Goal: Task Accomplishment & Management: Complete application form

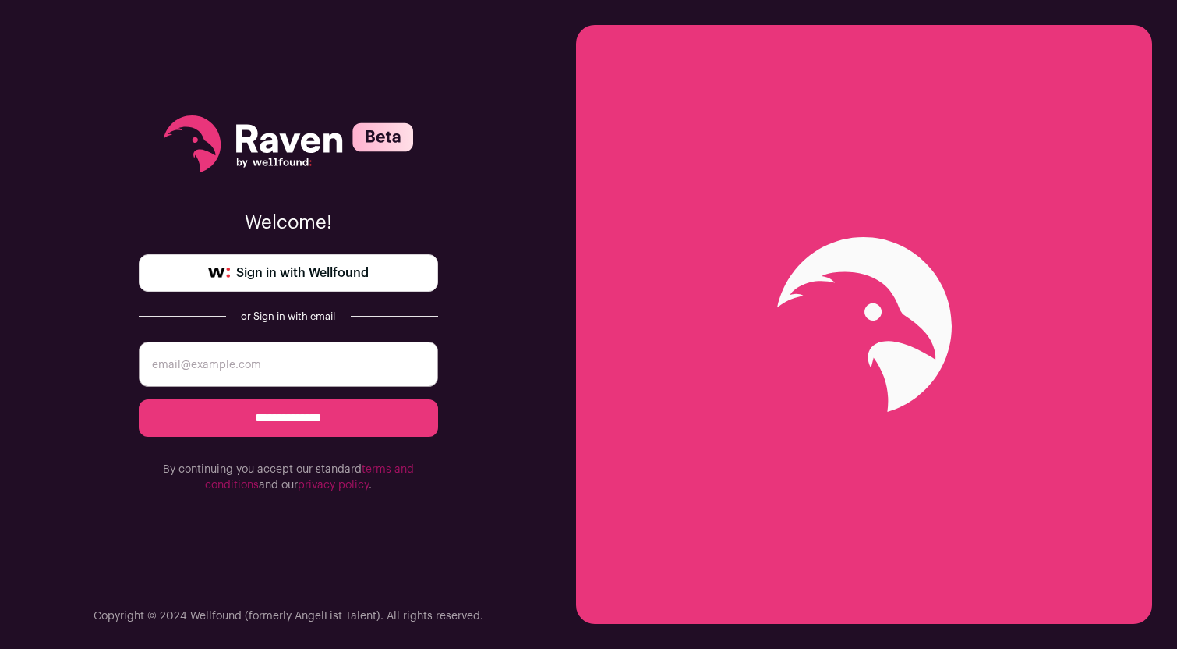
click at [320, 281] on span "Sign in with Wellfound" at bounding box center [302, 272] width 133 height 19
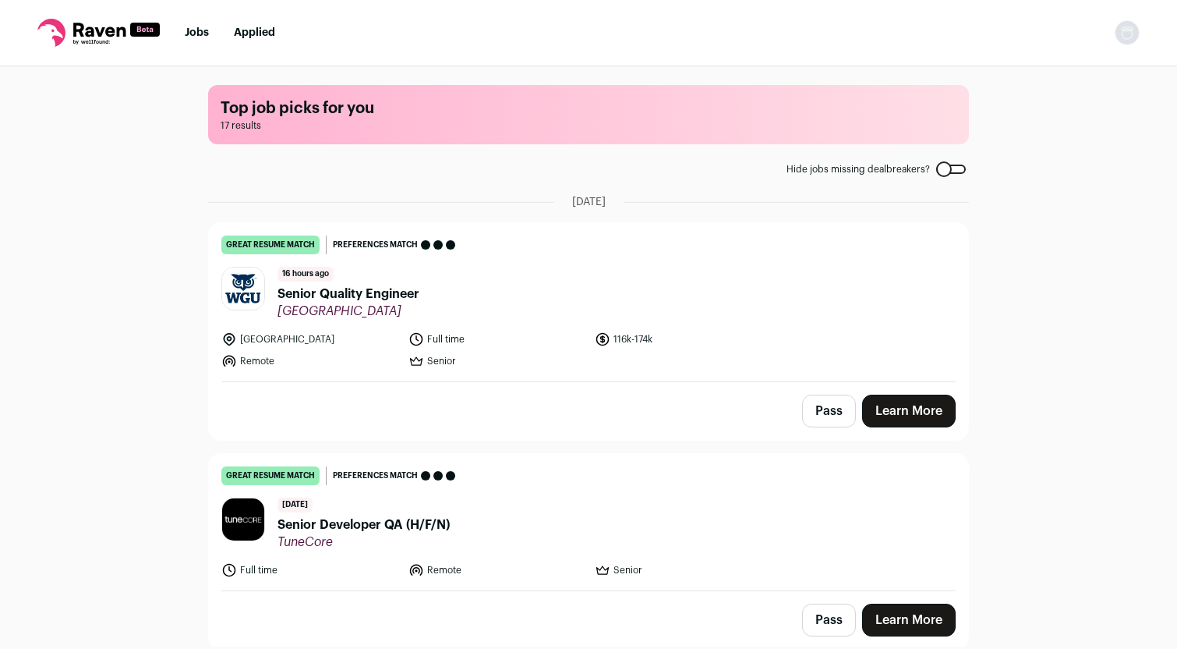
click at [910, 406] on link "Learn More" at bounding box center [909, 410] width 94 height 33
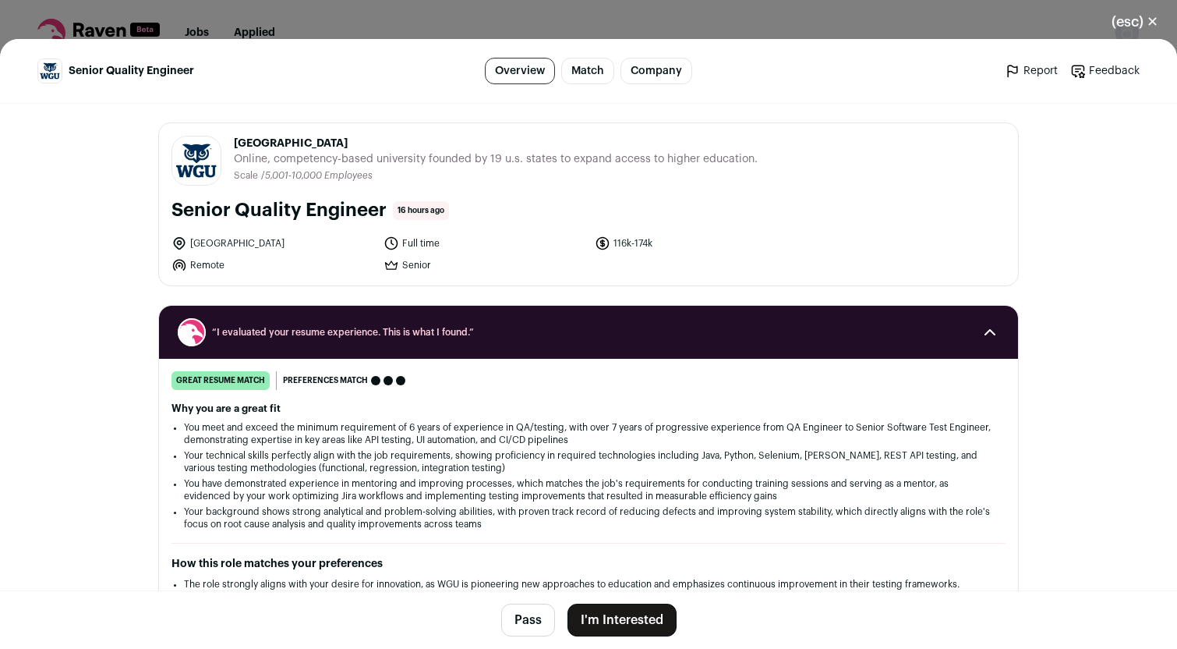
click at [628, 631] on button "I'm Interested" at bounding box center [621, 619] width 109 height 33
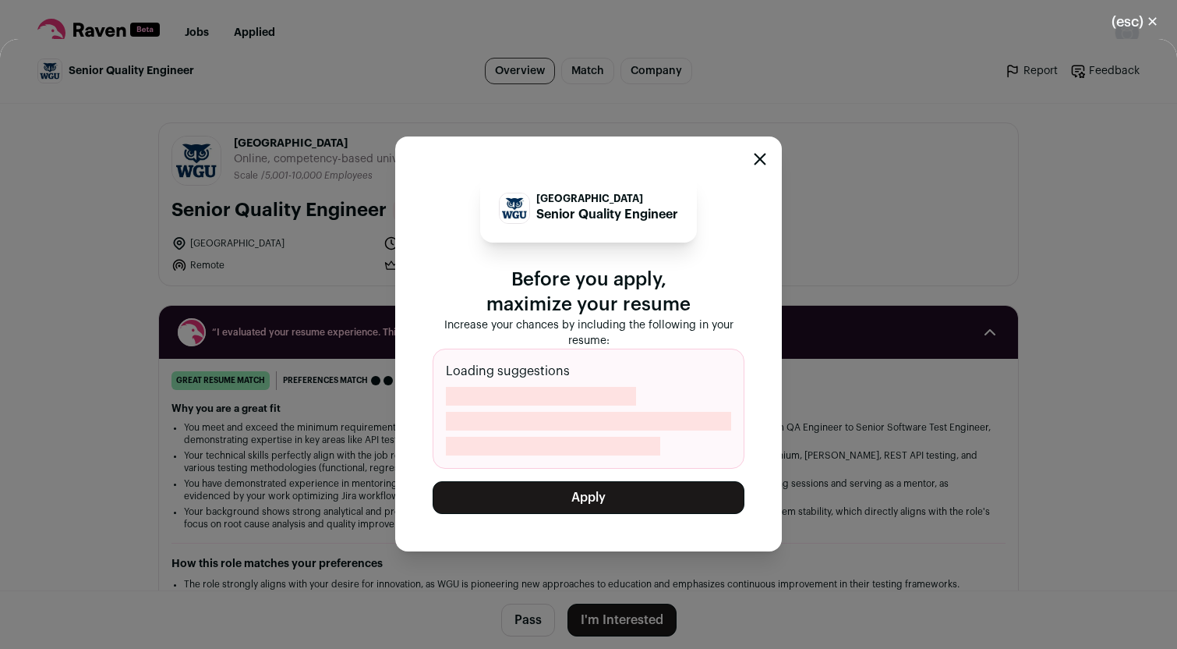
click at [589, 503] on button "Apply" at bounding box center [589, 497] width 312 height 33
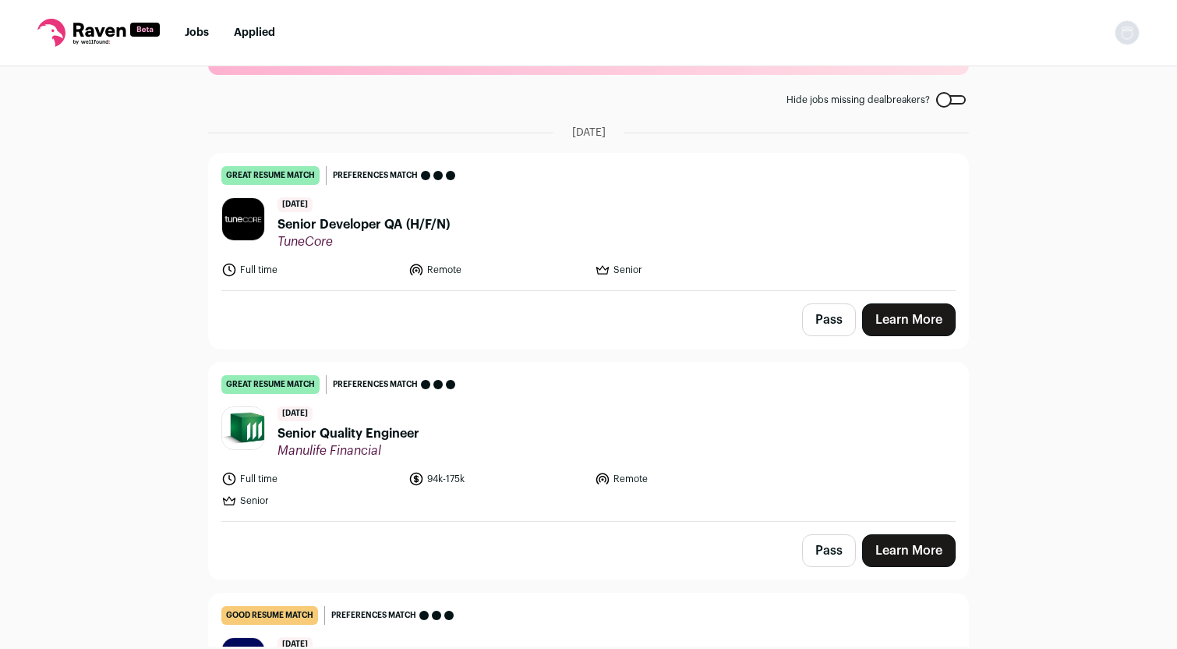
scroll to position [115, 0]
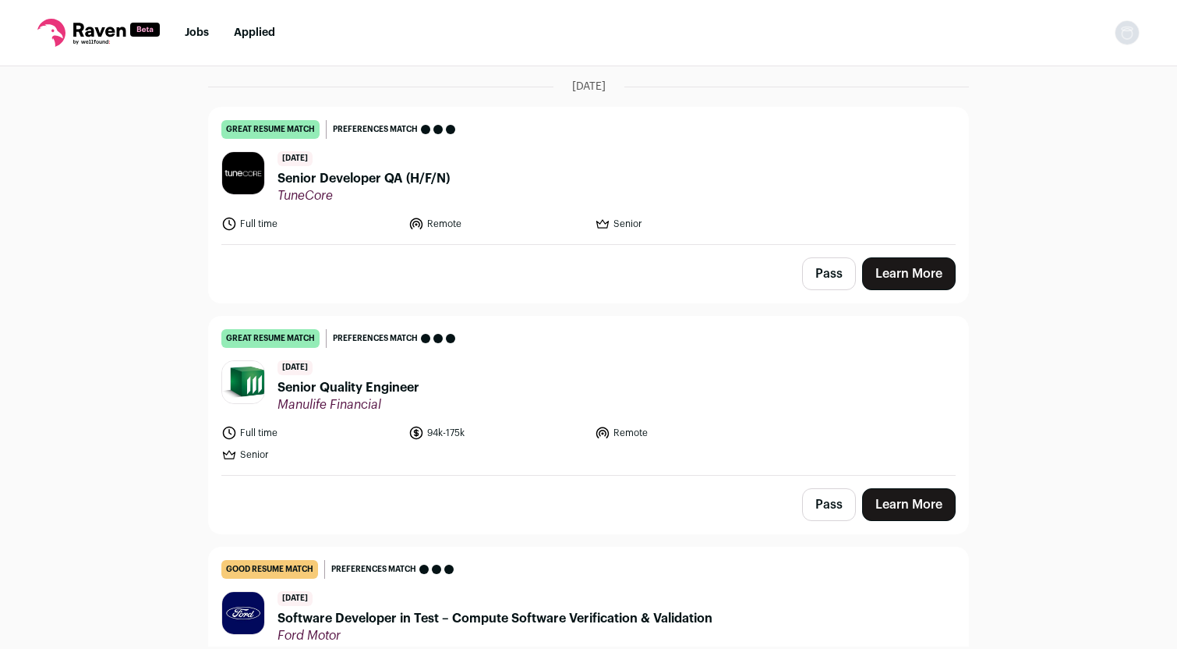
click at [906, 512] on link "Learn More" at bounding box center [909, 504] width 94 height 33
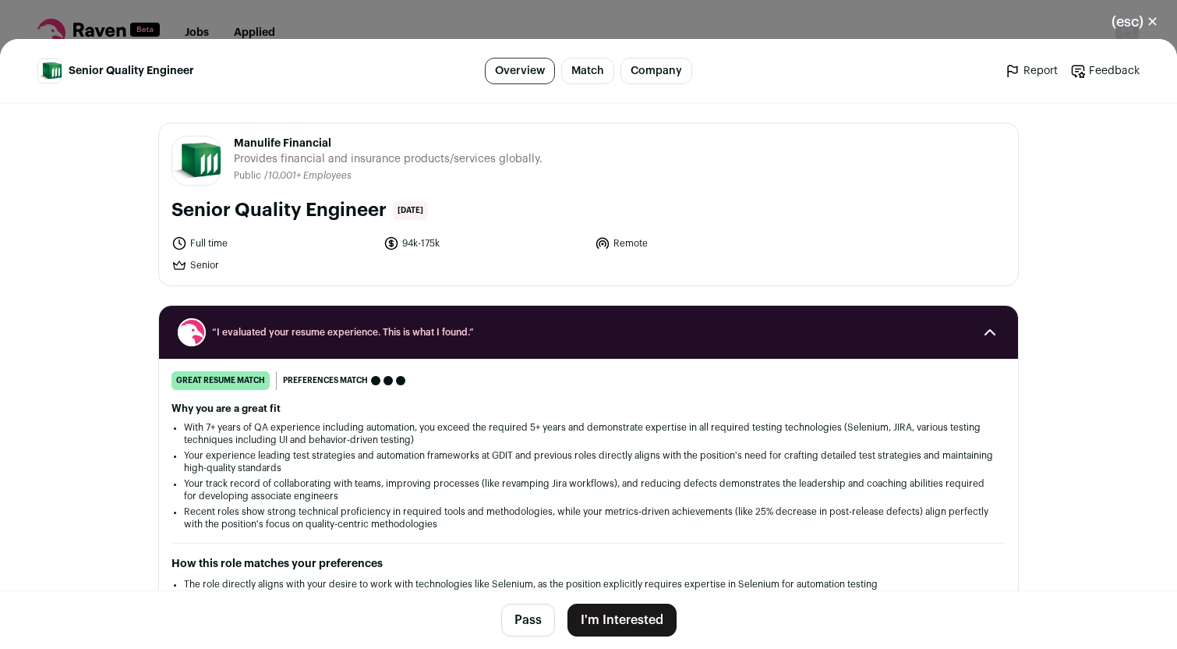
click at [638, 627] on button "I'm Interested" at bounding box center [621, 619] width 109 height 33
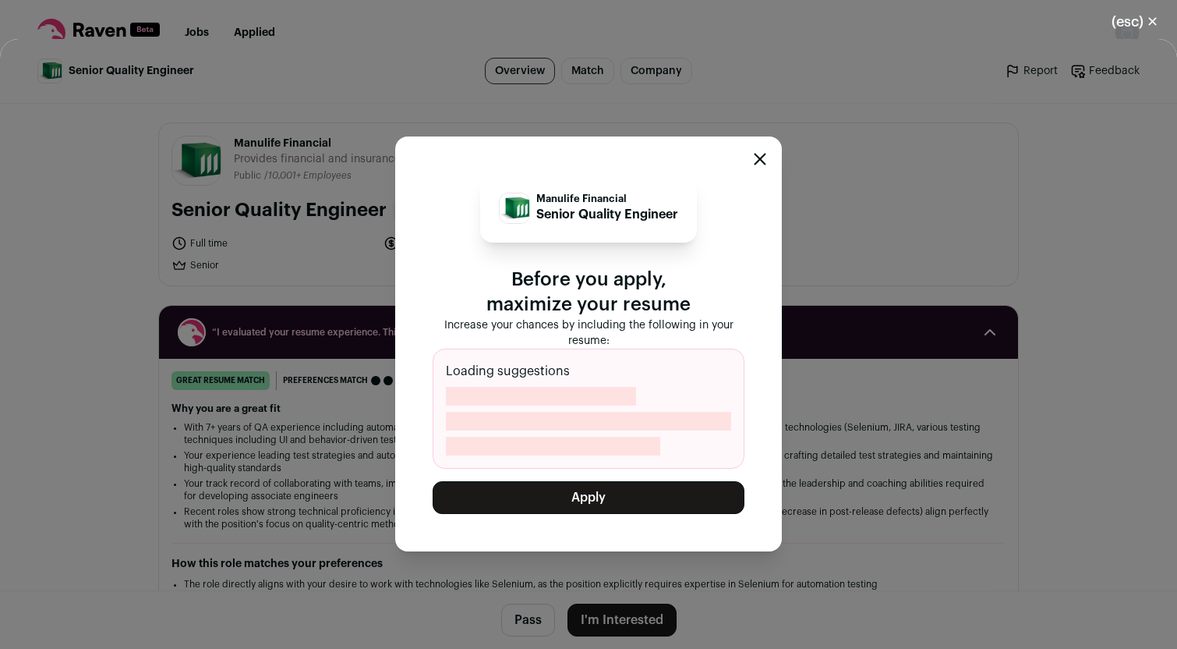
click at [610, 496] on button "Apply" at bounding box center [589, 497] width 312 height 33
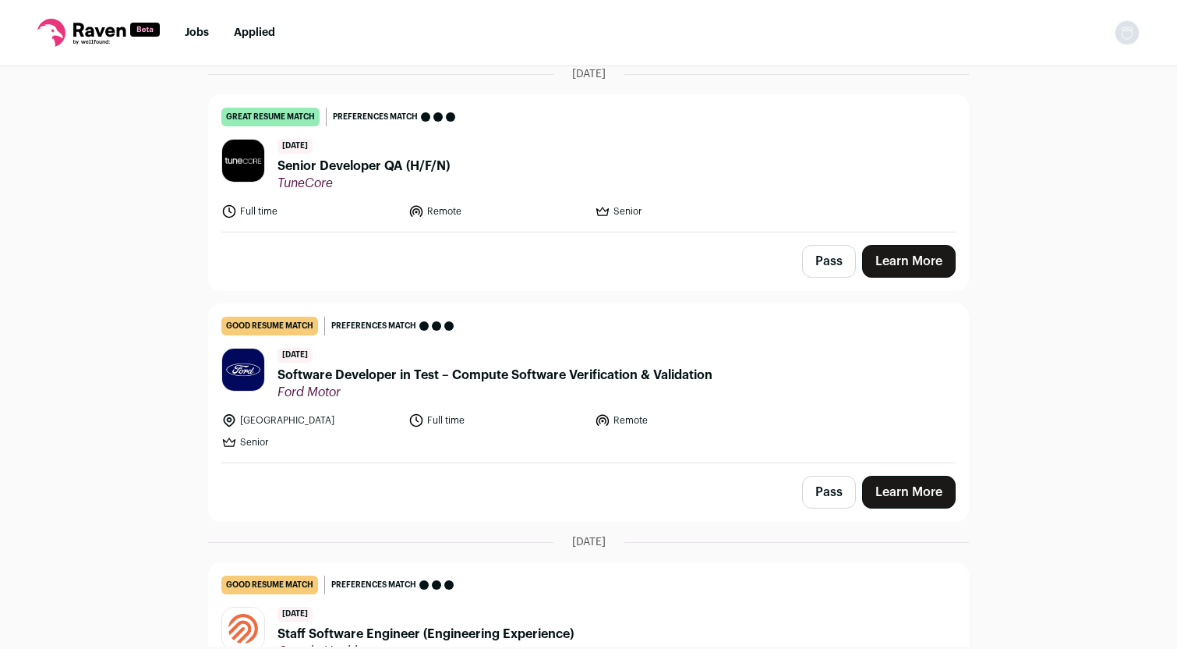
scroll to position [129, 0]
click at [890, 491] on link "Learn More" at bounding box center [909, 491] width 94 height 33
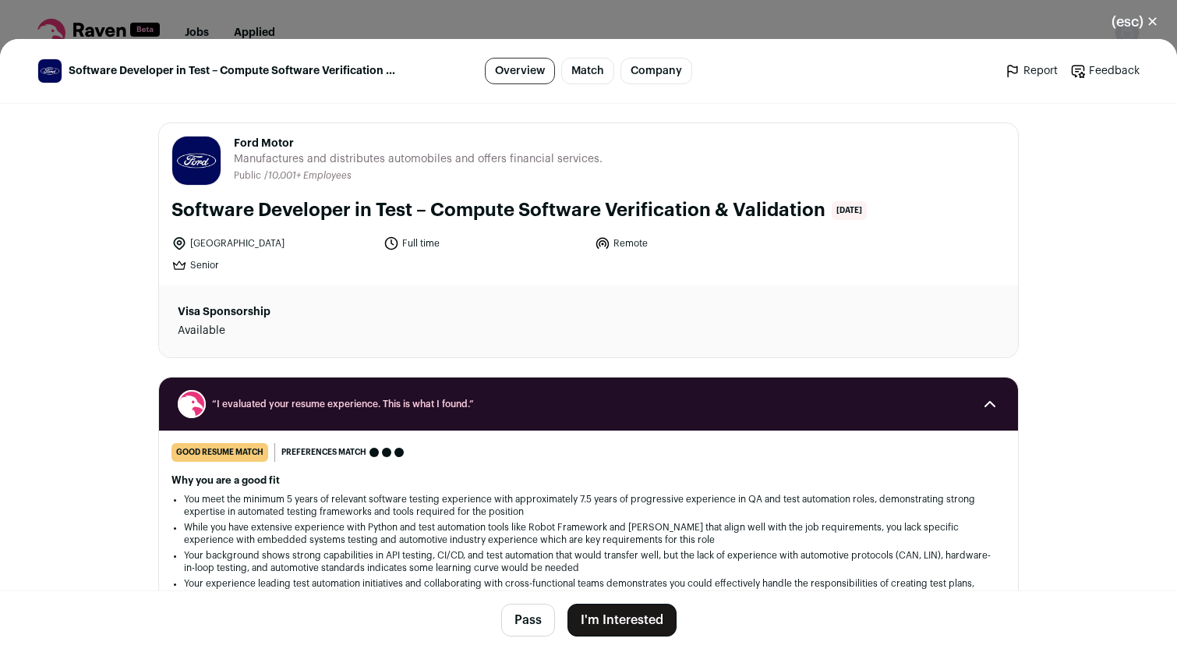
click at [616, 623] on button "I'm Interested" at bounding box center [621, 619] width 109 height 33
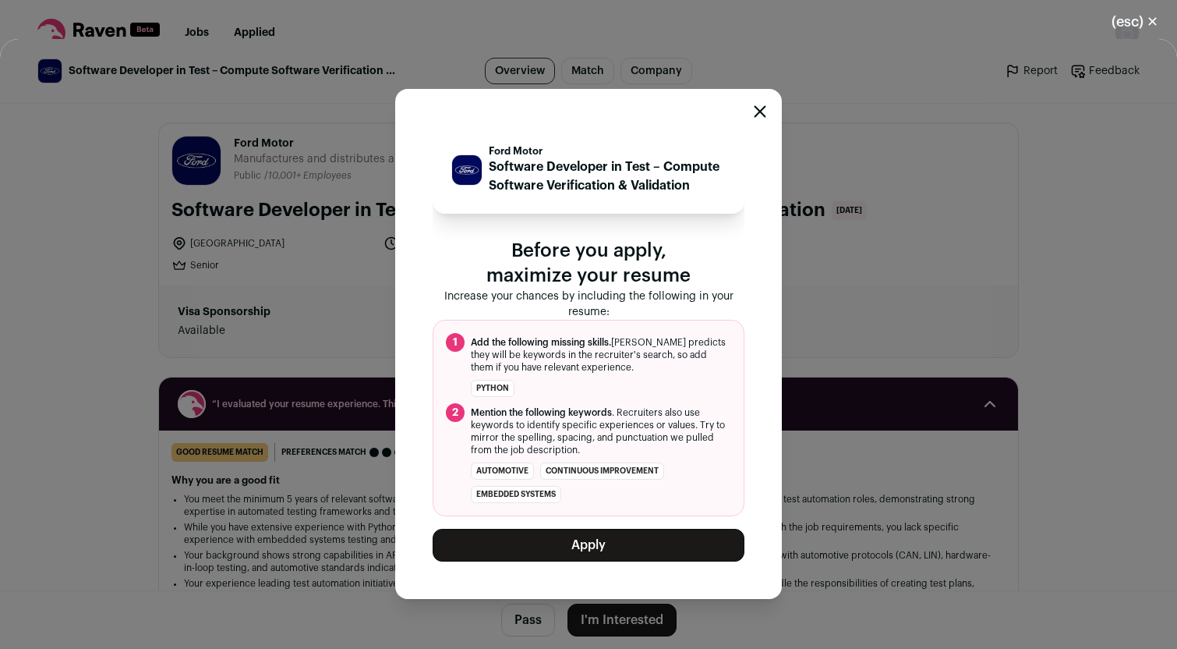
click at [603, 552] on button "Apply" at bounding box center [589, 545] width 312 height 33
